Goal: Browse casually: Explore the website without a specific task or goal

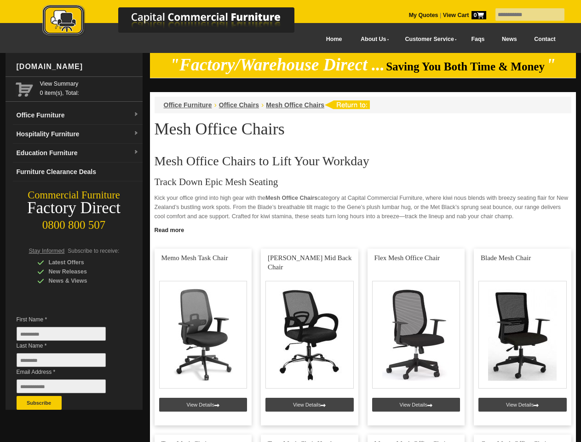
click at [524, 15] on input "text" at bounding box center [530, 14] width 69 height 12
click at [68, 362] on input "Last Name *" at bounding box center [61, 360] width 89 height 14
click at [39, 403] on button "Subscribe" at bounding box center [39, 403] width 45 height 14
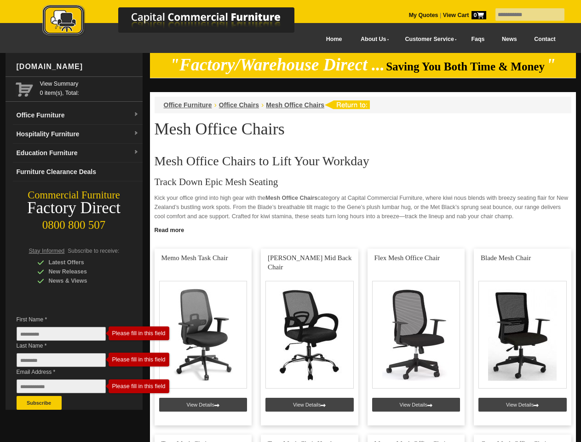
click at [363, 229] on link "Read more" at bounding box center [363, 229] width 426 height 12
